Goal: Navigation & Orientation: Find specific page/section

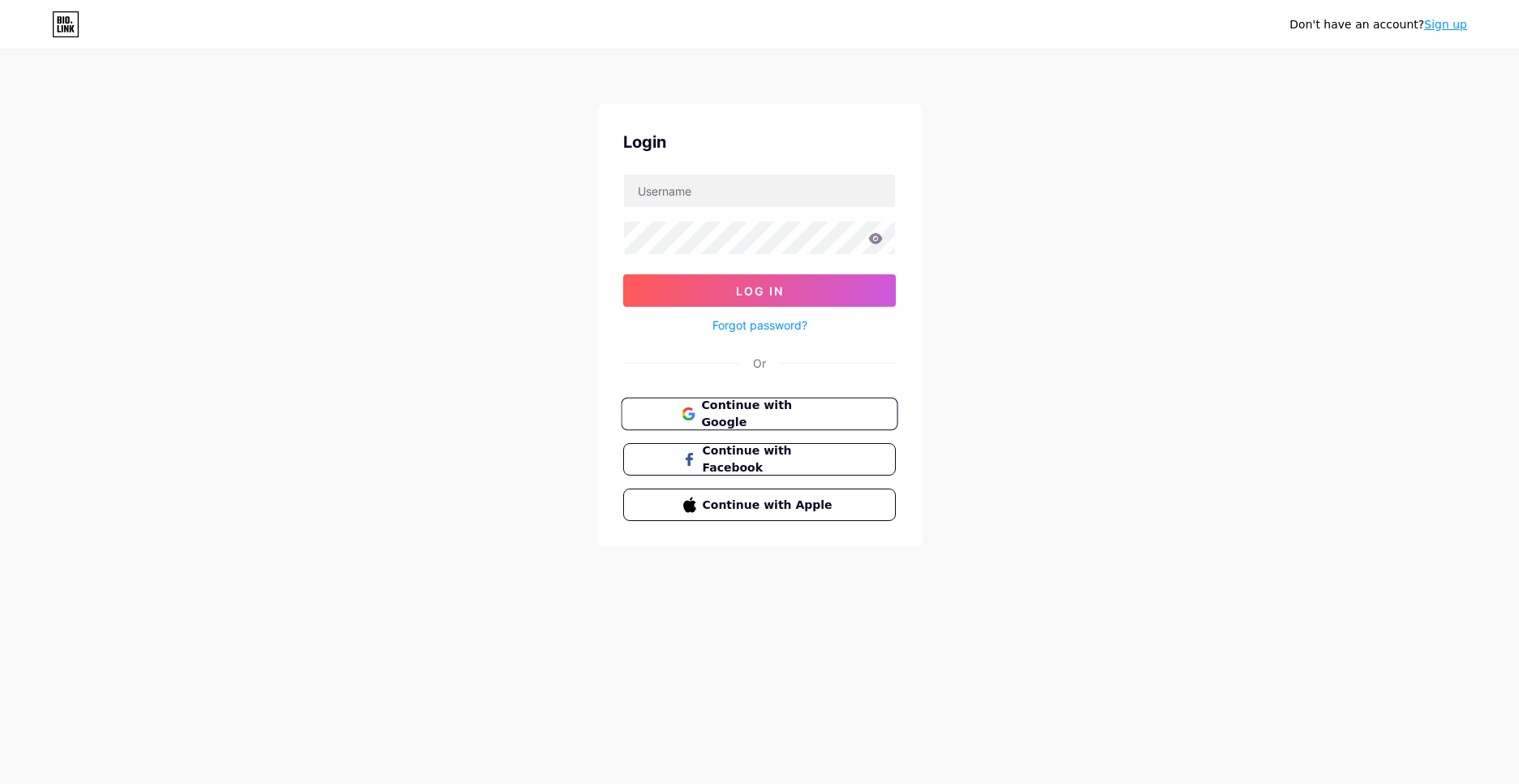
click at [856, 424] on button "Continue with Google" at bounding box center [759, 414] width 276 height 33
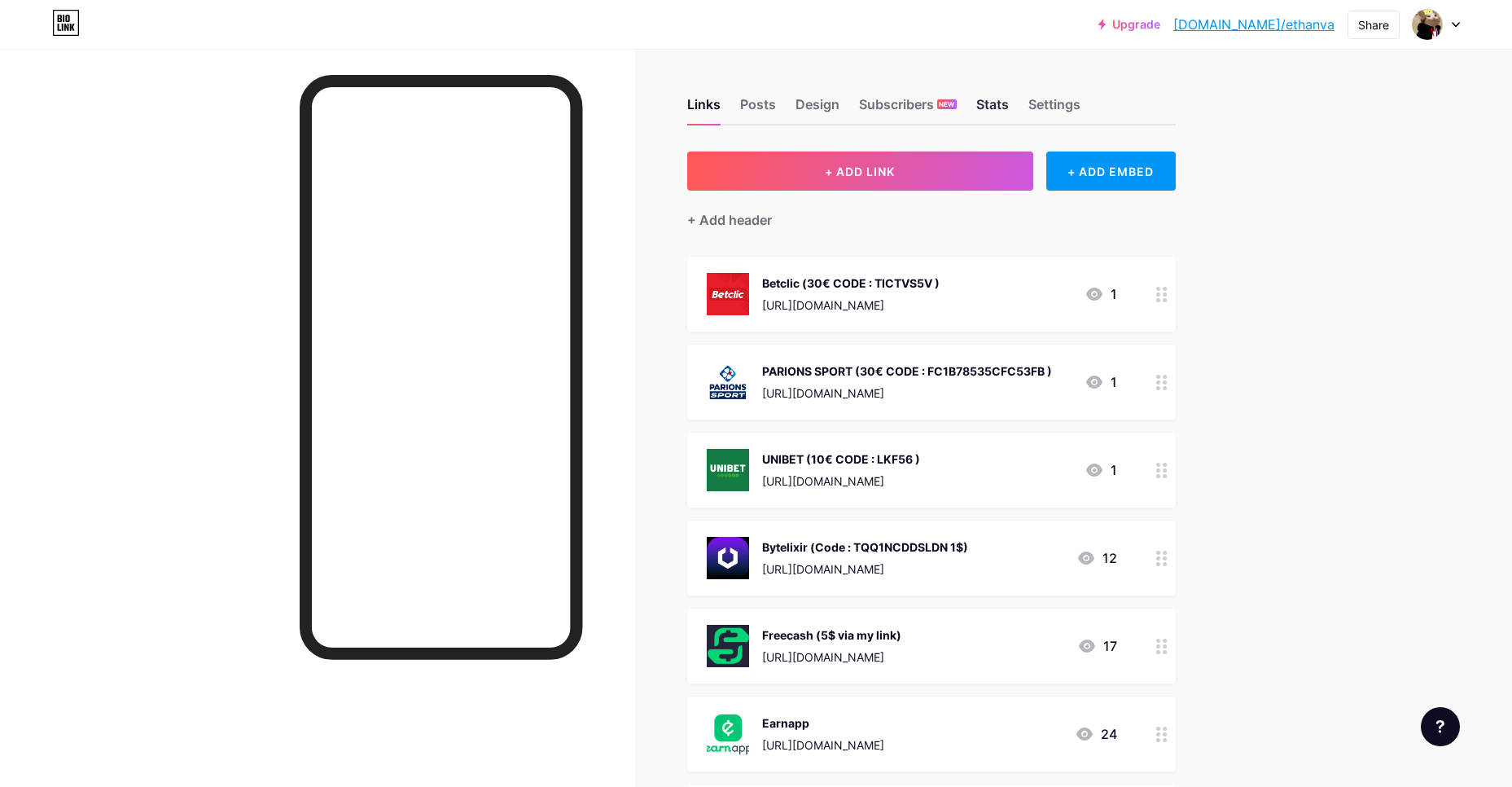
click at [993, 109] on div "Stats" at bounding box center [992, 109] width 33 height 29
